Goal: Information Seeking & Learning: Learn about a topic

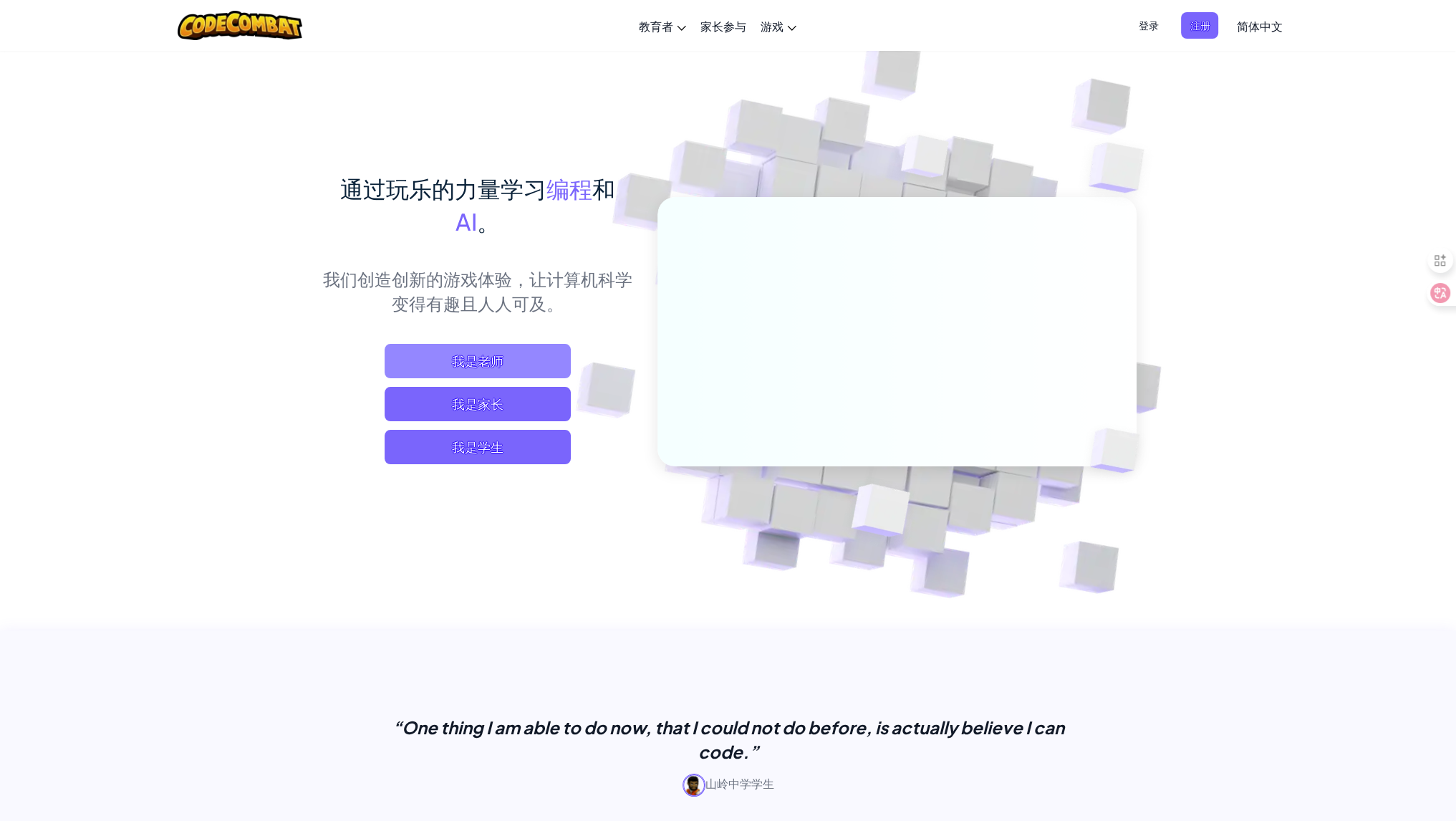
click at [428, 368] on span "我是老师" at bounding box center [478, 361] width 186 height 35
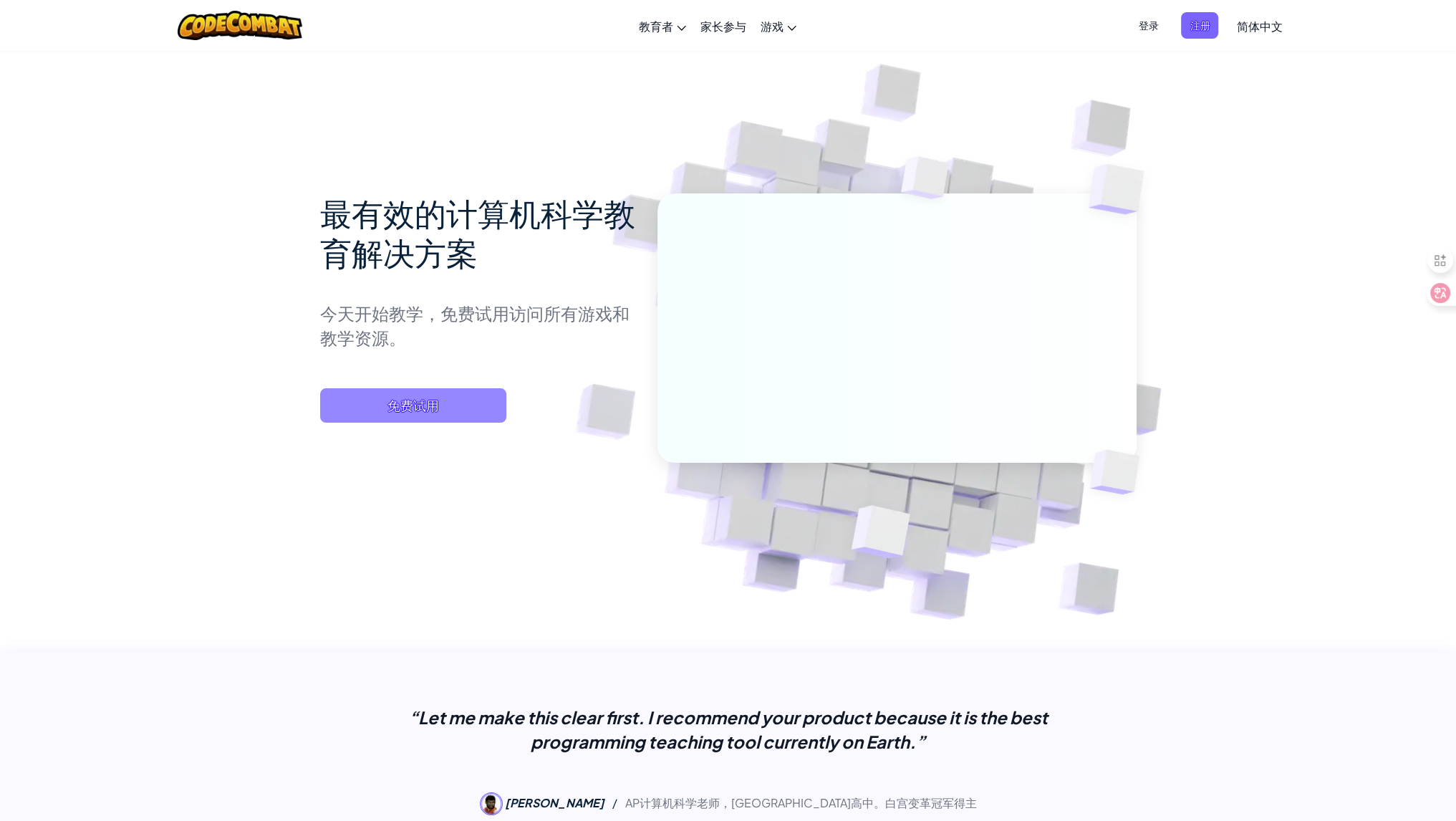
click at [380, 406] on span "免费试用" at bounding box center [413, 405] width 186 height 35
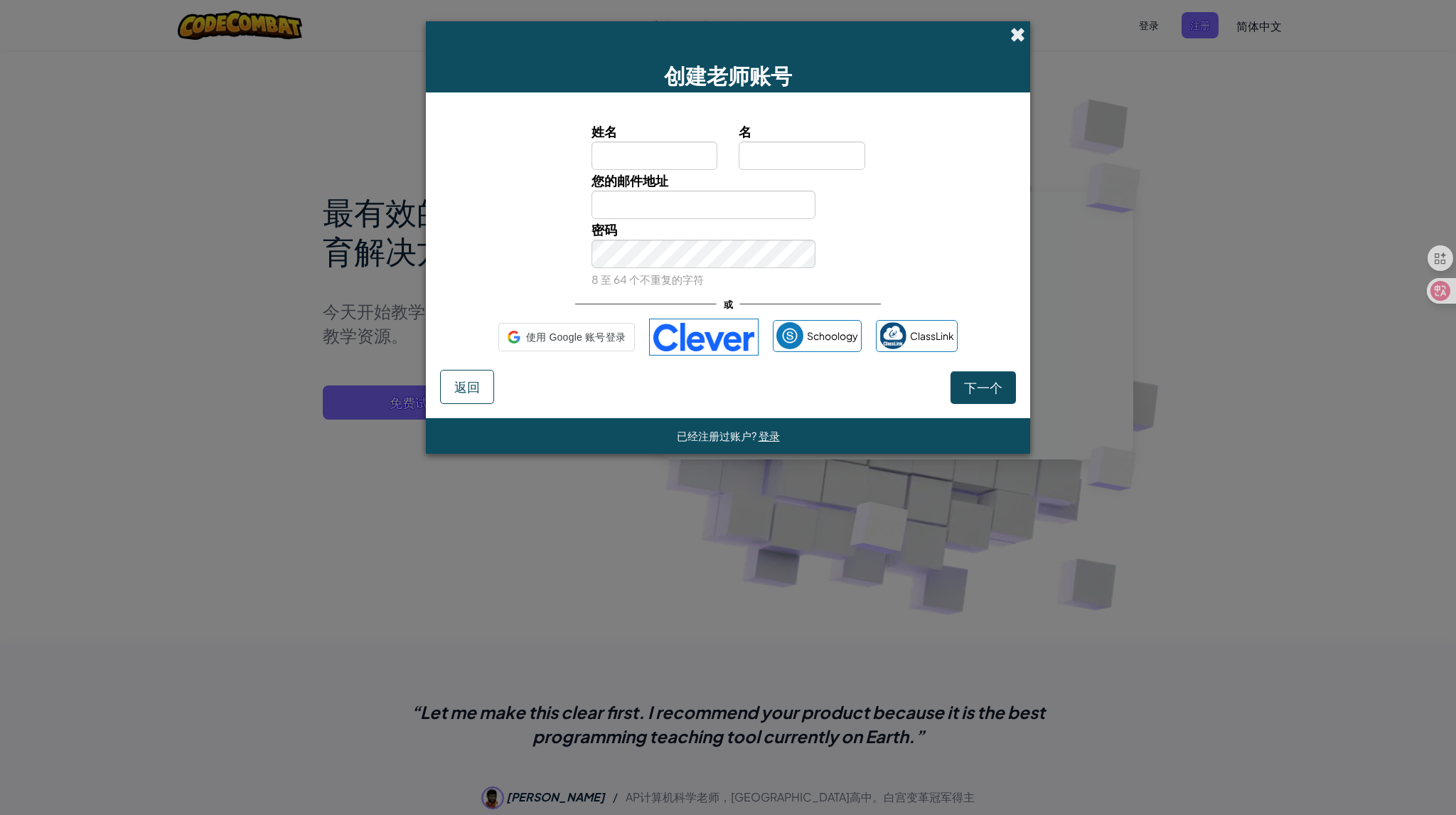
click at [1018, 34] on span at bounding box center [1018, 34] width 15 height 15
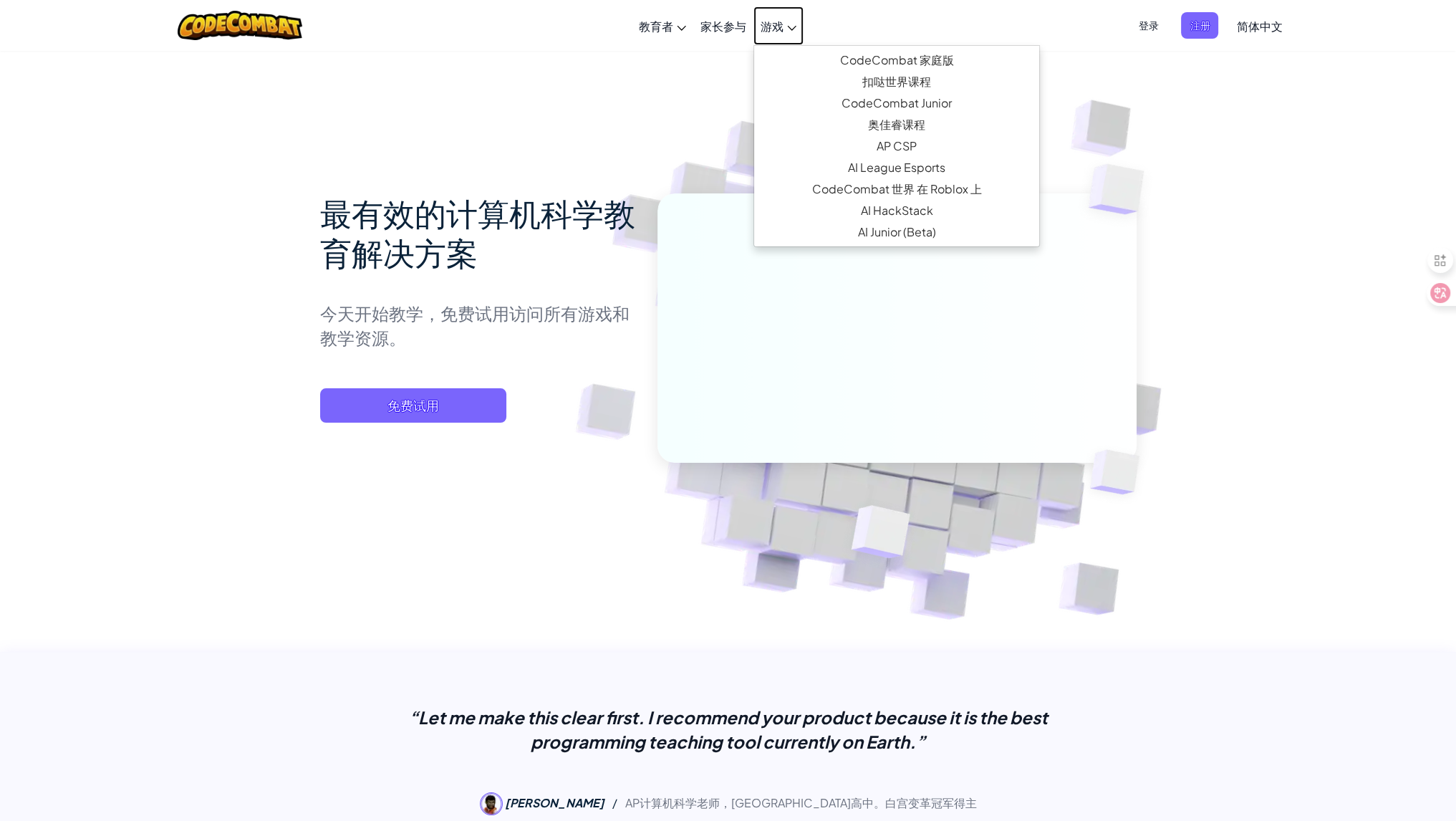
click at [777, 30] on span "游戏" at bounding box center [772, 26] width 23 height 15
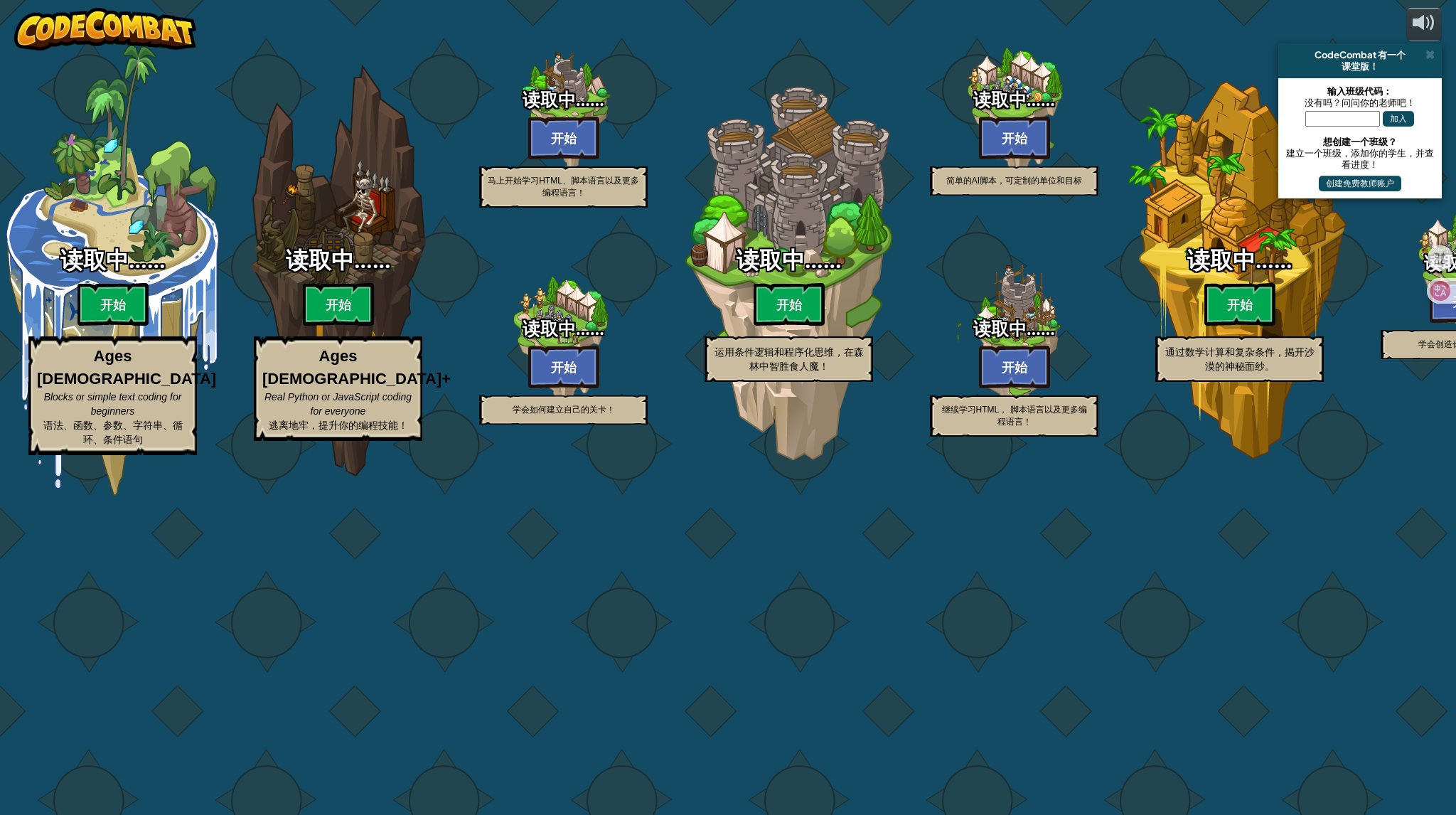
select select "zh-HANS"
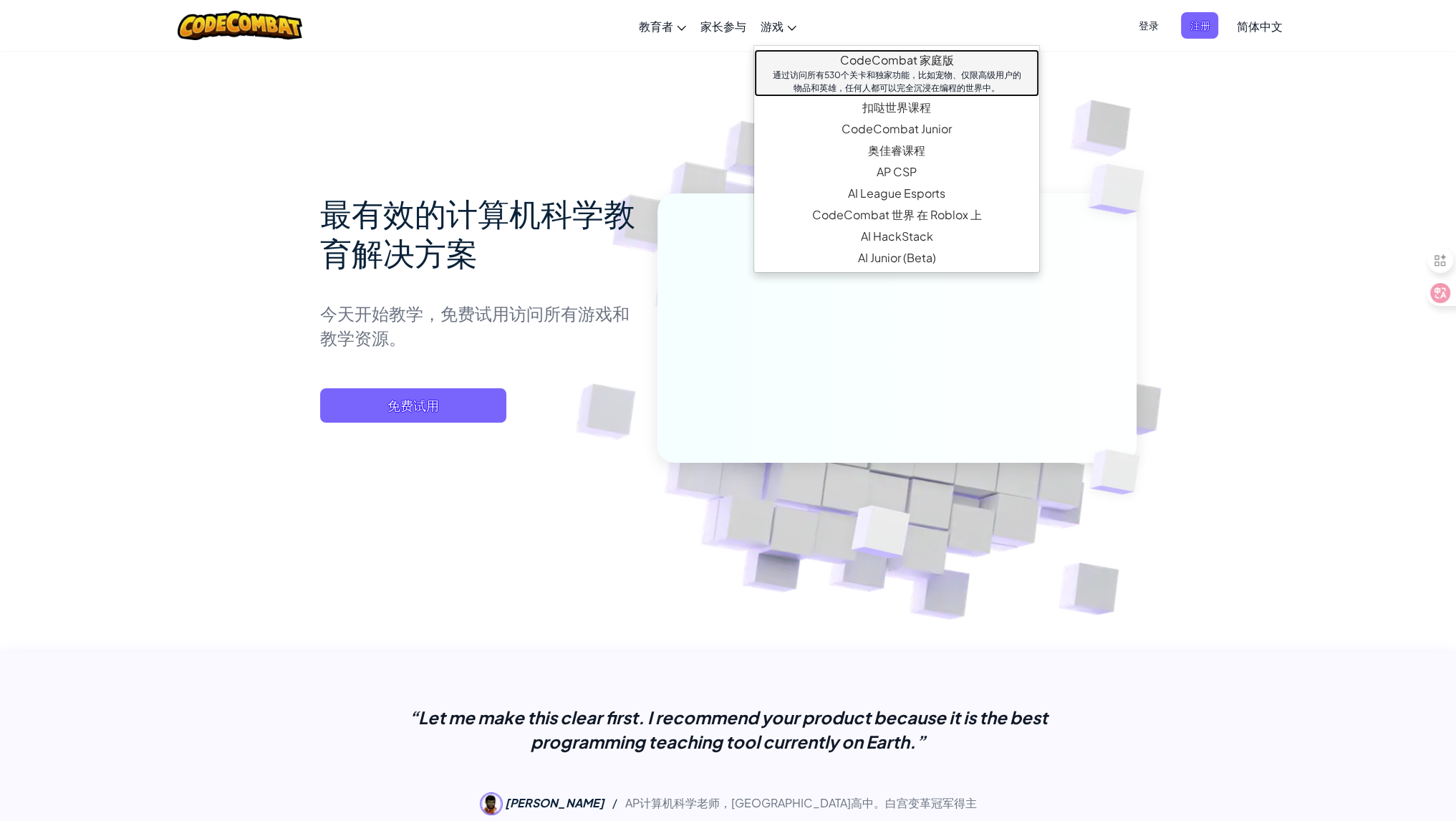
click at [854, 75] on div "通过访问所有530个关卡和独家功能，比如宠物、仅限高级用户的物品和英雄，任何人都可以完全沉浸在编程的世界中。" at bounding box center [896, 81] width 257 height 25
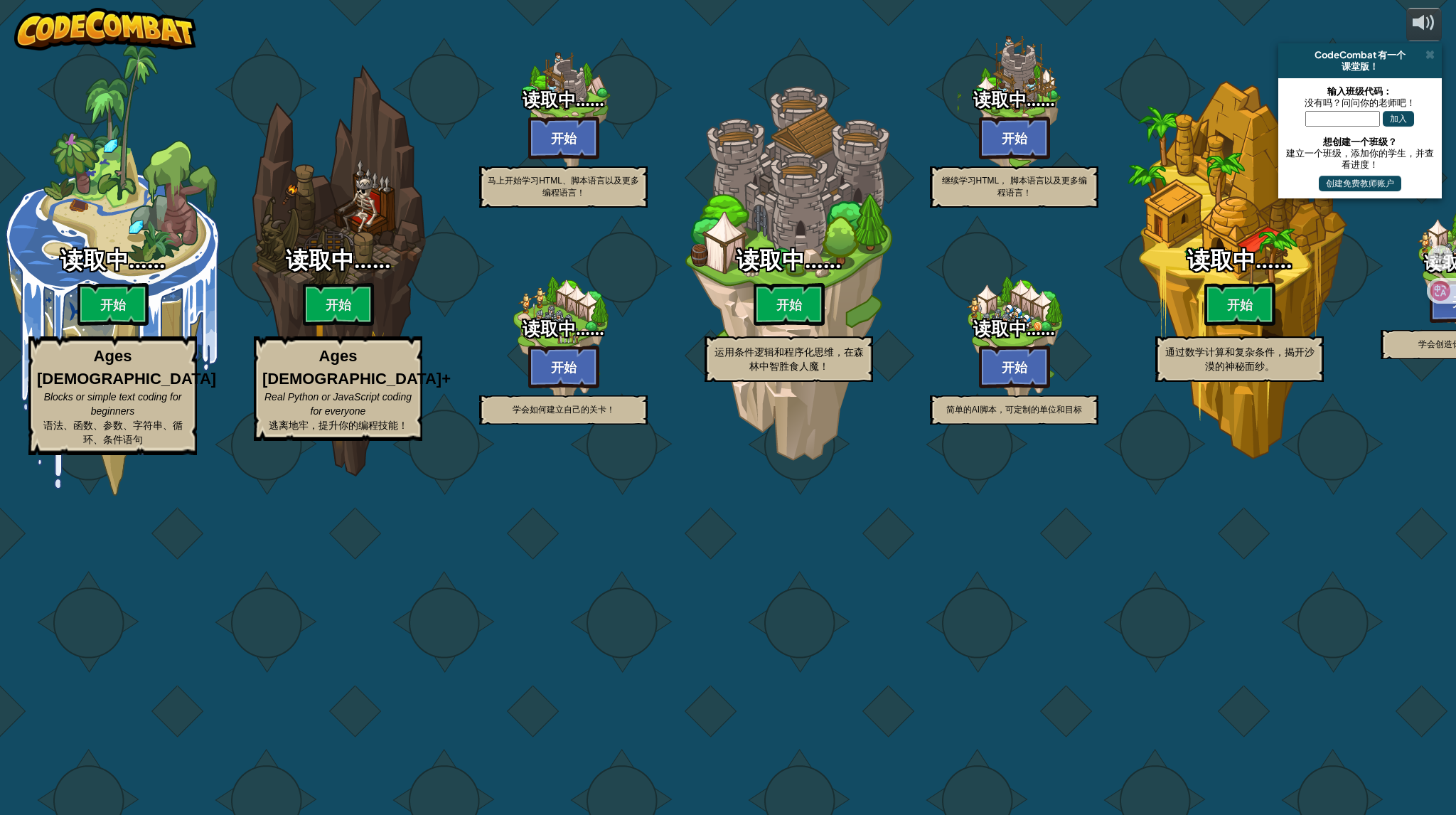
select select "zh-HANS"
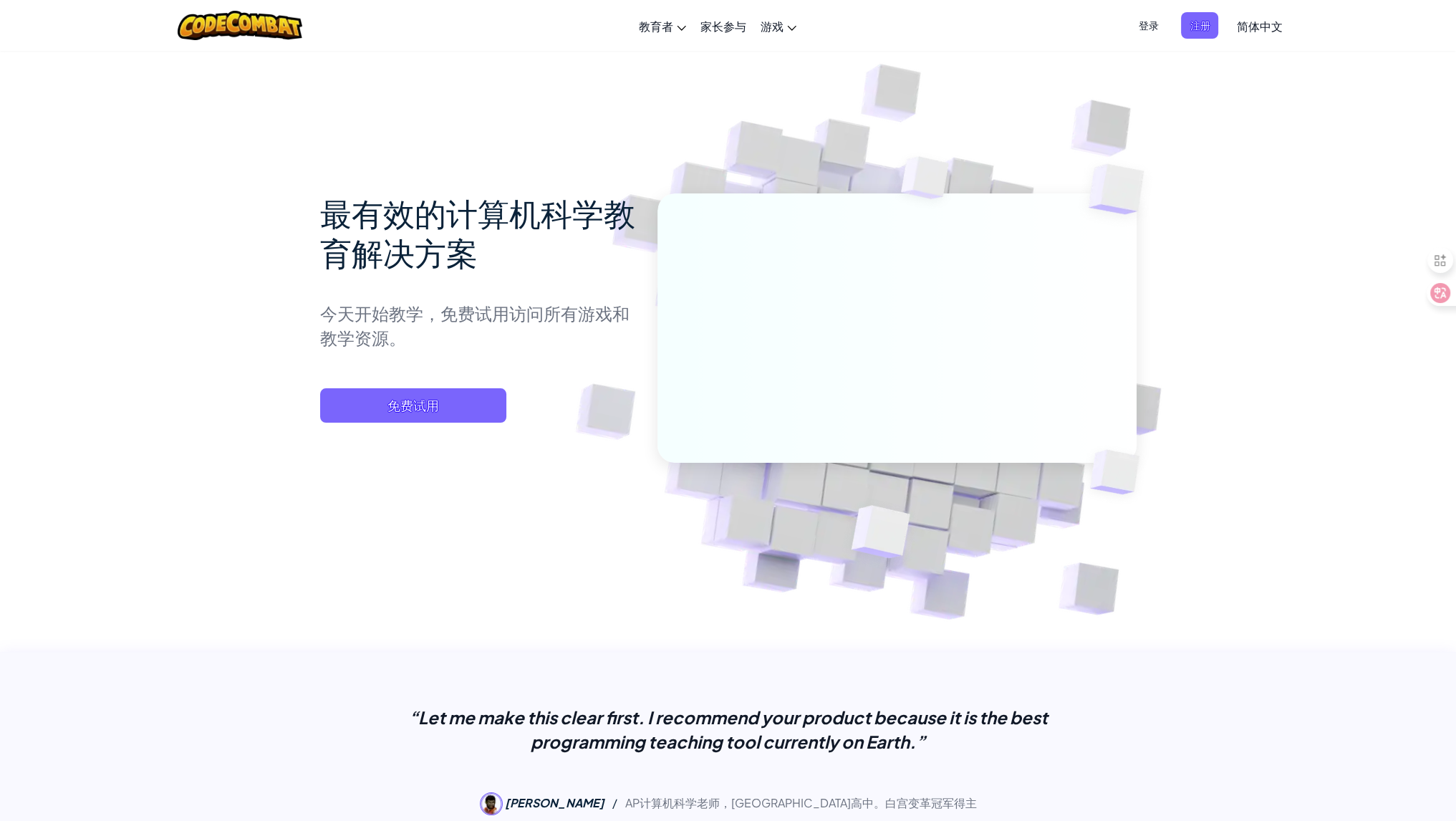
click at [1256, 31] on span "简体中文" at bounding box center [1259, 26] width 46 height 15
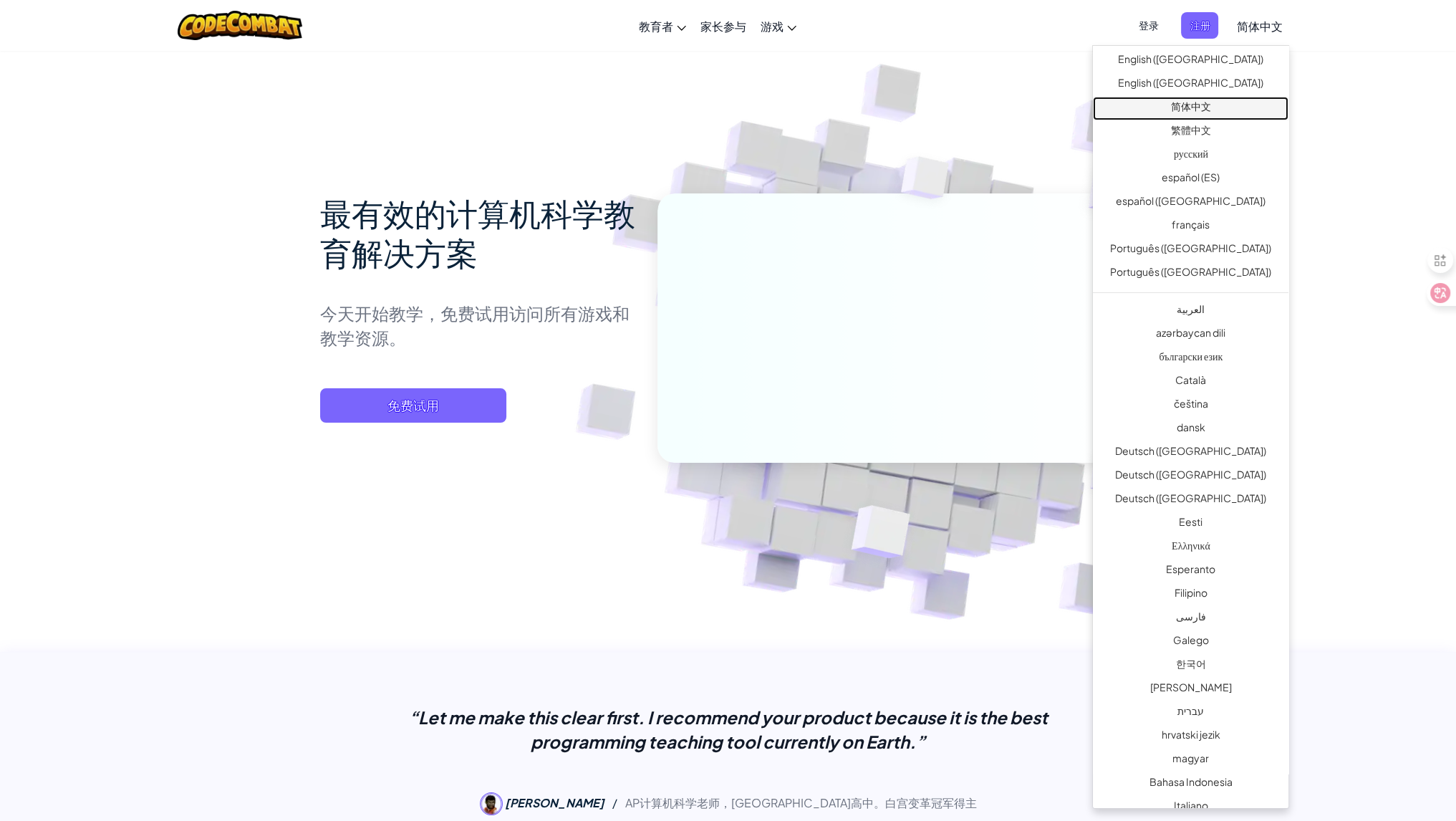
click at [1190, 107] on link "简体中文" at bounding box center [1190, 108] width 196 height 24
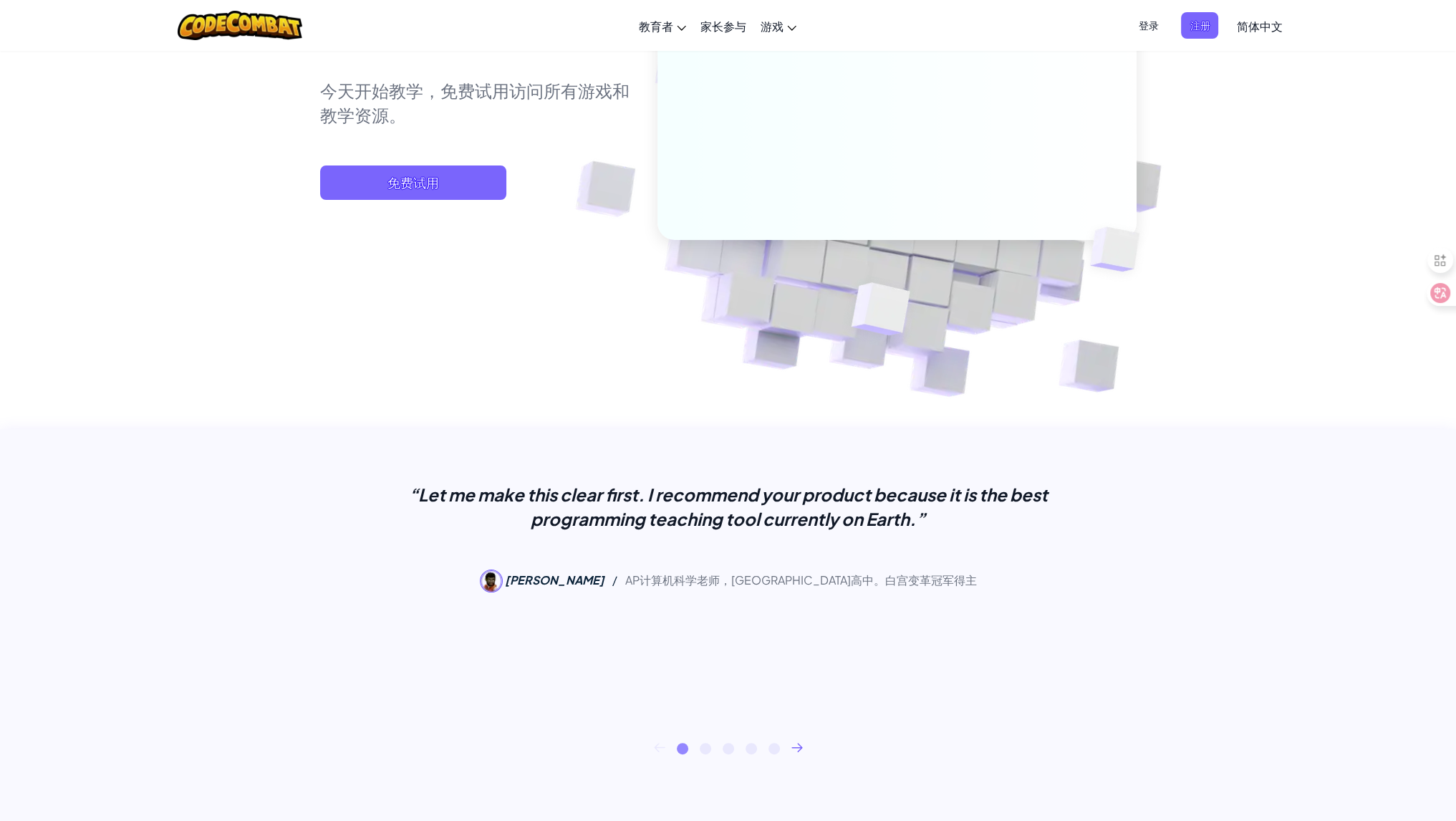
scroll to position [358, 0]
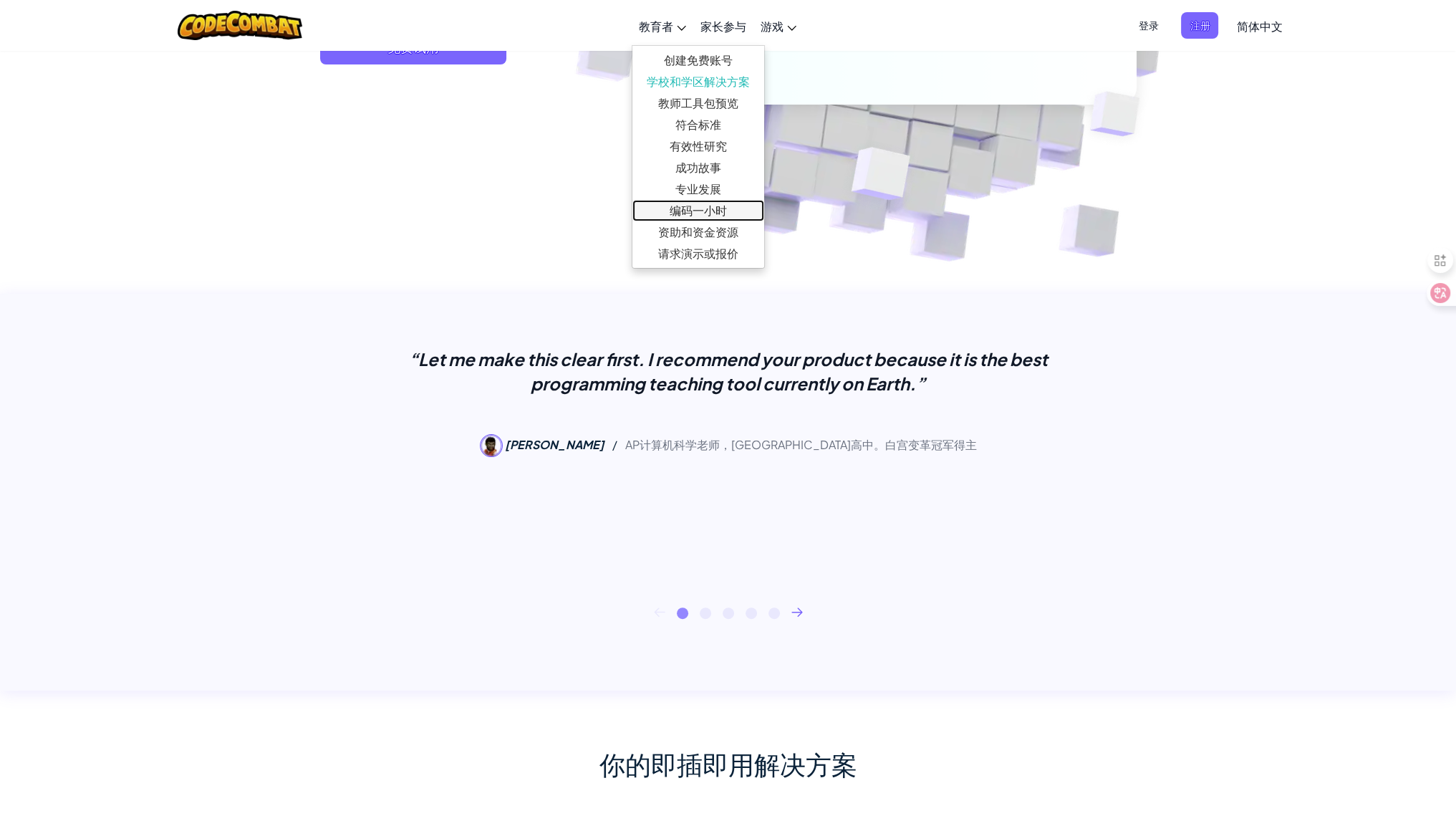
click at [711, 214] on link "编码一小时" at bounding box center [699, 210] width 132 height 21
